Goal: Information Seeking & Learning: Learn about a topic

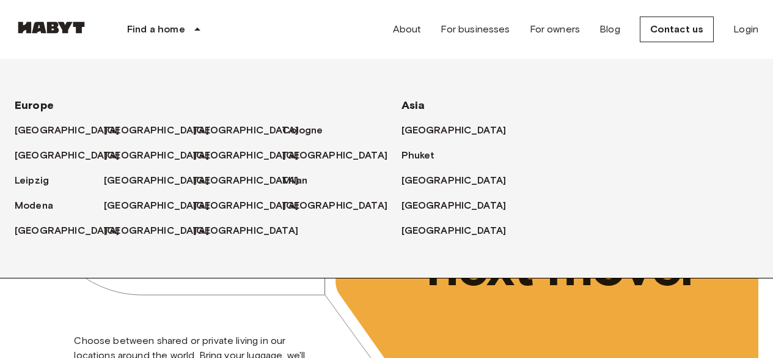
click at [120, 125] on font "[GEOGRAPHIC_DATA]" at bounding box center [156, 130] width 105 height 12
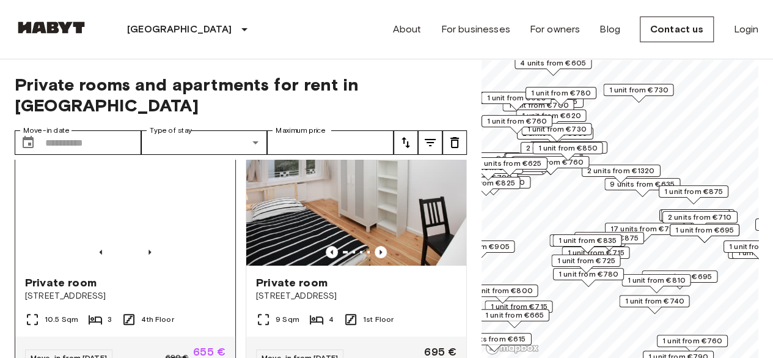
scroll to position [306, 0]
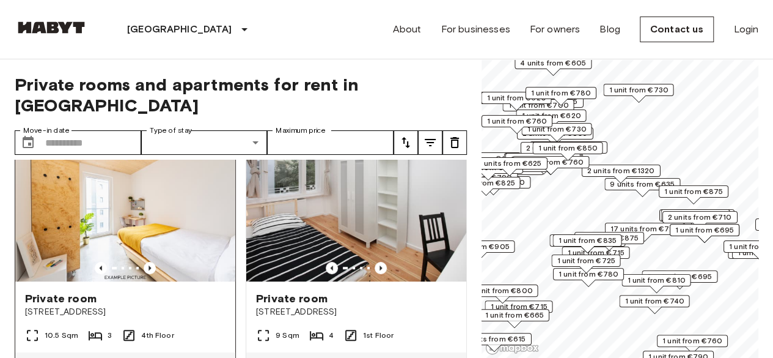
click at [144, 239] on img at bounding box center [125, 207] width 220 height 147
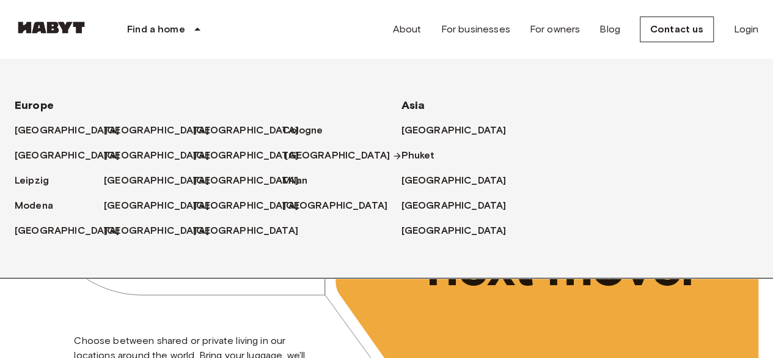
click at [327, 151] on link "[GEOGRAPHIC_DATA]" at bounding box center [343, 155] width 117 height 15
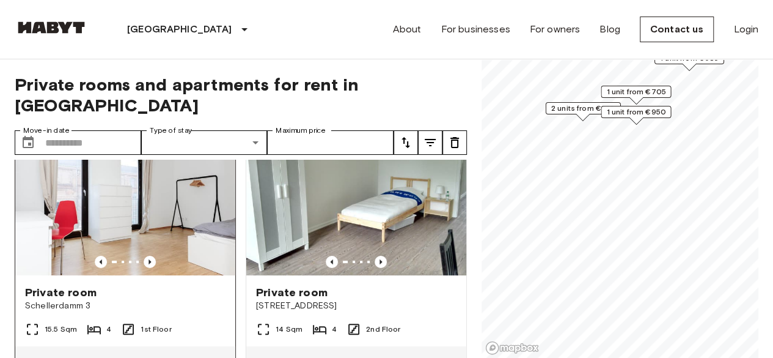
scroll to position [61, 0]
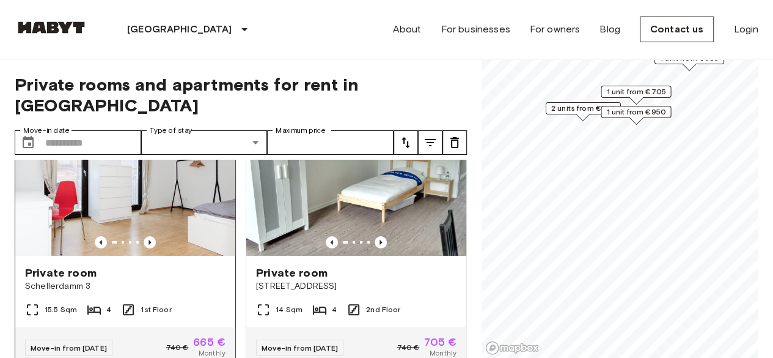
click at [166, 160] on img at bounding box center [125, 182] width 220 height 147
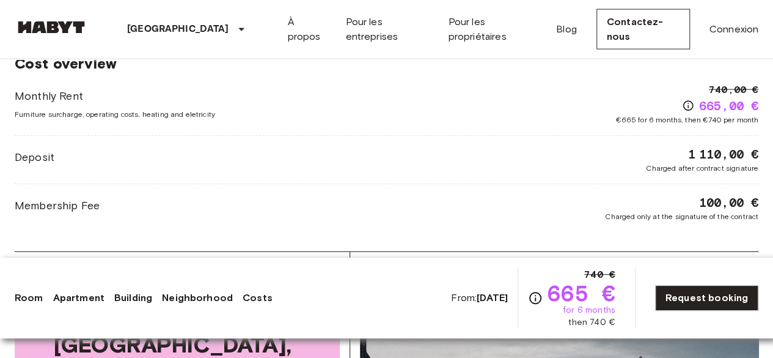
scroll to position [1345, 0]
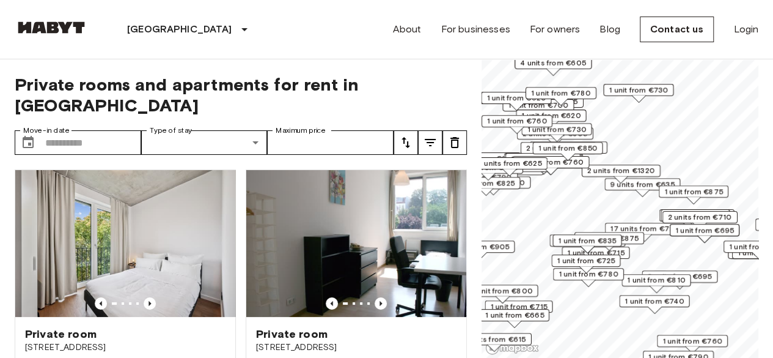
scroll to position [306, 0]
